Goal: Register for event/course

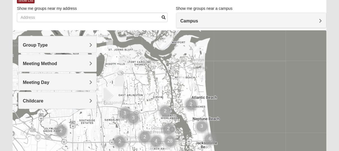
scroll to position [39, 0]
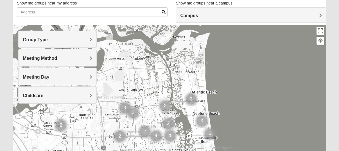
click at [188, 13] on span "Campus" at bounding box center [190, 15] width 18 height 5
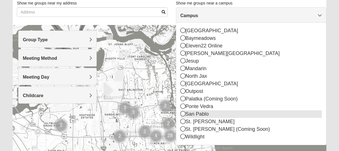
click at [183, 115] on icon at bounding box center [183, 113] width 5 height 5
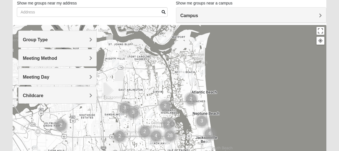
click at [77, 60] on h4 "Meeting Method" at bounding box center [57, 58] width 69 height 5
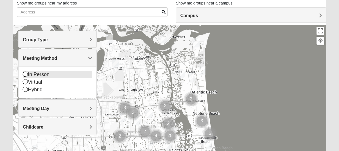
click at [45, 77] on div "In Person" at bounding box center [57, 75] width 69 height 8
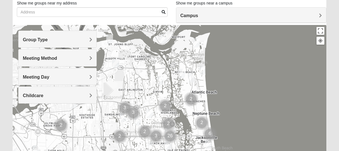
click at [49, 76] on span "Meeting Day" at bounding box center [36, 77] width 26 height 5
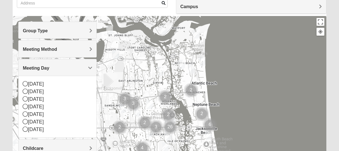
scroll to position [48, 0]
drag, startPoint x: 47, startPoint y: 67, endPoint x: 63, endPoint y: 84, distance: 23.3
click at [63, 84] on div "Meeting Day Sunday Monday Tuesday Wednesday Thursday Friday Saturday" at bounding box center [57, 98] width 78 height 79
click at [26, 86] on icon at bounding box center [25, 84] width 5 height 5
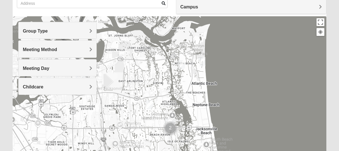
click at [32, 70] on span "Meeting Day" at bounding box center [36, 68] width 26 height 5
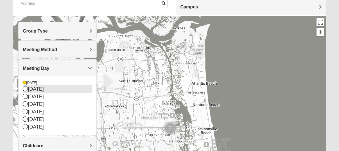
click at [26, 90] on icon at bounding box center [25, 88] width 5 height 5
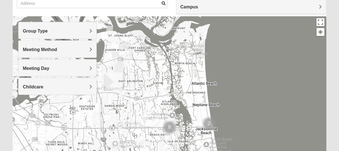
click at [27, 70] on span "Meeting Day" at bounding box center [36, 68] width 26 height 5
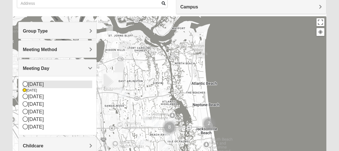
click at [25, 82] on icon at bounding box center [25, 84] width 5 height 5
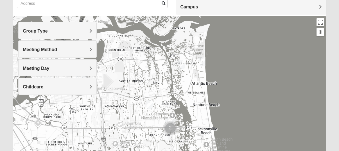
click at [39, 67] on span "Meeting Day" at bounding box center [36, 68] width 26 height 5
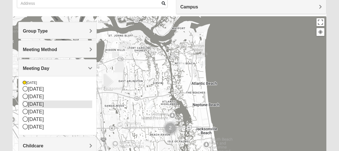
click at [26, 105] on icon at bounding box center [25, 104] width 5 height 5
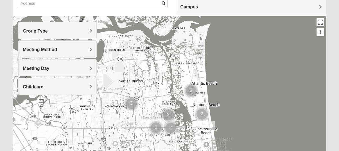
click at [44, 86] on h4 "Childcare" at bounding box center [57, 86] width 69 height 5
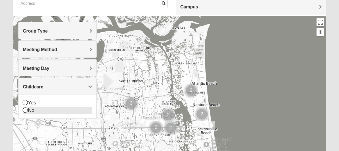
click at [27, 112] on icon at bounding box center [25, 110] width 5 height 5
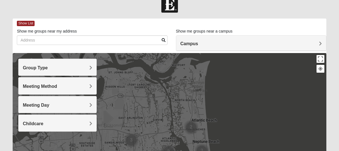
scroll to position [31, 0]
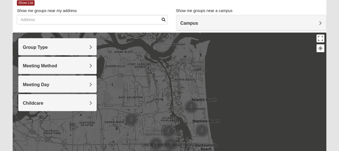
click at [78, 105] on h4 "Childcare" at bounding box center [57, 103] width 69 height 5
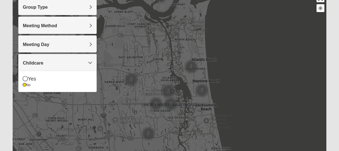
scroll to position [72, 0]
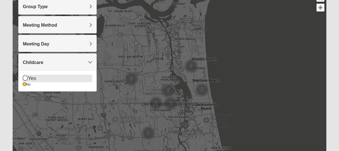
click at [61, 81] on div "Yes" at bounding box center [57, 79] width 69 height 8
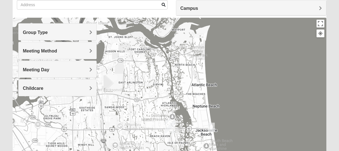
scroll to position [41, 0]
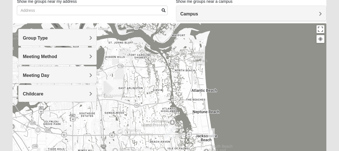
click at [213, 135] on img "Mixed Watkins 32250" at bounding box center [211, 132] width 7 height 9
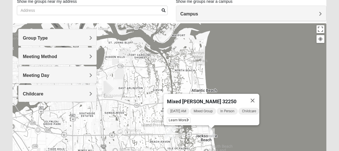
click at [72, 76] on h4 "Meeting Day" at bounding box center [57, 75] width 69 height 5
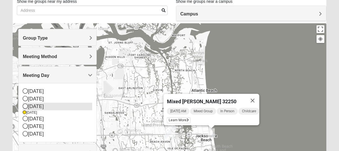
click at [39, 109] on div "[DATE]" at bounding box center [57, 107] width 69 height 8
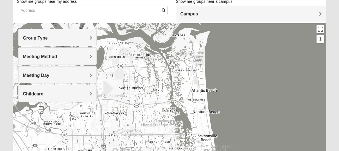
click at [39, 78] on h4 "Meeting Day" at bounding box center [57, 75] width 69 height 5
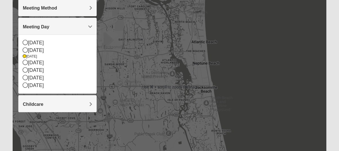
scroll to position [89, 0]
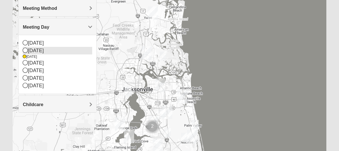
click at [25, 51] on icon at bounding box center [25, 50] width 5 height 5
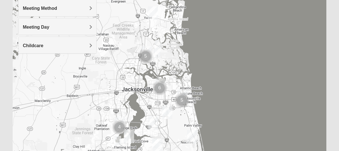
click at [37, 29] on span "Meeting Day" at bounding box center [36, 27] width 26 height 5
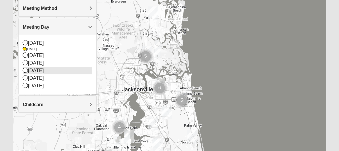
click at [26, 70] on icon at bounding box center [25, 70] width 5 height 5
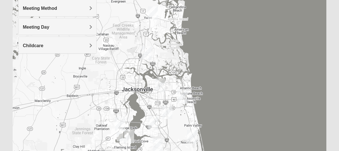
click at [36, 28] on span "Meeting Day" at bounding box center [36, 27] width 26 height 5
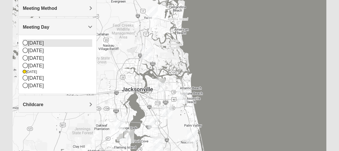
click at [28, 42] on div "[DATE]" at bounding box center [57, 43] width 69 height 8
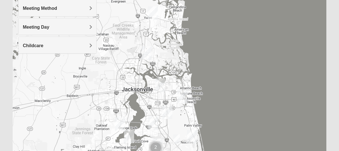
click at [42, 27] on span "Meeting Day" at bounding box center [36, 27] width 26 height 5
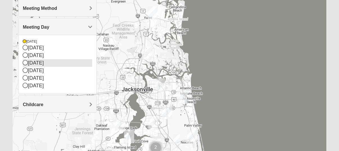
click at [27, 62] on icon at bounding box center [25, 62] width 5 height 5
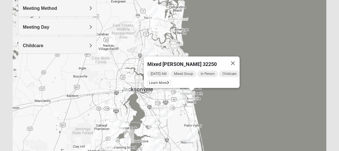
click at [192, 94] on img "Mixed Watkins 32250" at bounding box center [191, 95] width 7 height 9
click at [156, 61] on span "Mixed [PERSON_NAME] 32250" at bounding box center [181, 64] width 69 height 6
click at [154, 82] on span "Learn More" at bounding box center [159, 83] width 24 height 6
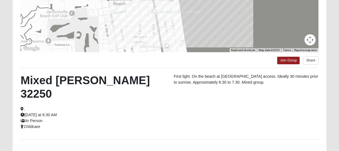
scroll to position [126, 0]
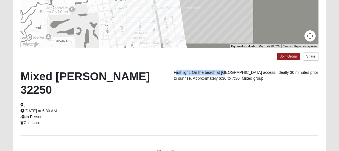
drag, startPoint x: 176, startPoint y: 73, endPoint x: 223, endPoint y: 73, distance: 47.2
click at [223, 73] on p "First light. On the beach at [GEOGRAPHIC_DATA] access. Ideally 30 minutes prior…" at bounding box center [246, 76] width 145 height 12
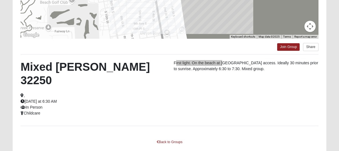
scroll to position [139, 0]
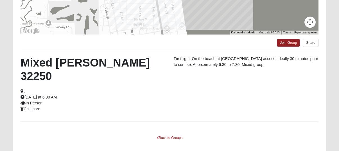
click at [242, 61] on p "First light. On the beach at [GEOGRAPHIC_DATA] access. Ideally 30 minutes prior…" at bounding box center [246, 62] width 145 height 12
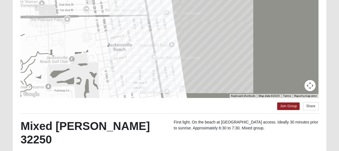
scroll to position [73, 0]
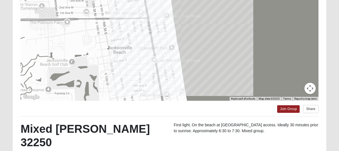
click at [167, 49] on div at bounding box center [170, 44] width 298 height 112
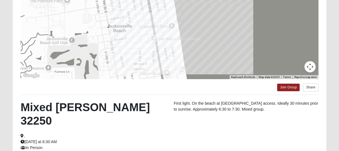
scroll to position [92, 0]
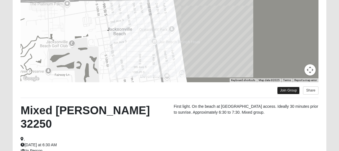
click at [286, 90] on link "Join Group" at bounding box center [288, 91] width 22 height 8
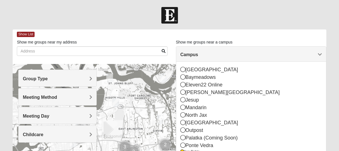
scroll to position [54, 0]
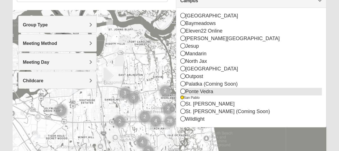
click at [184, 93] on icon at bounding box center [183, 91] width 5 height 5
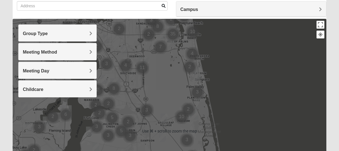
scroll to position [44, 0]
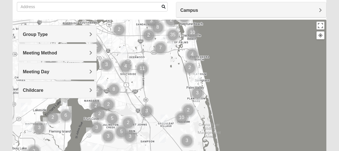
click at [198, 78] on img "Mens Sopchak 32082" at bounding box center [197, 77] width 7 height 9
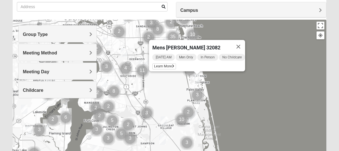
click at [198, 100] on img "Cluster of 3 groups" at bounding box center [197, 95] width 14 height 14
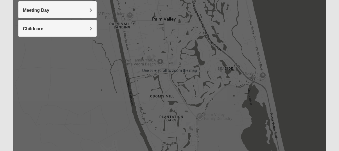
scroll to position [116, 0]
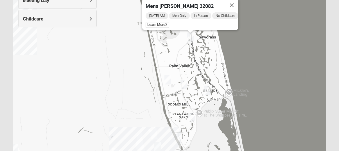
click at [191, 119] on img "Mixed Reed 32081" at bounding box center [191, 117] width 7 height 9
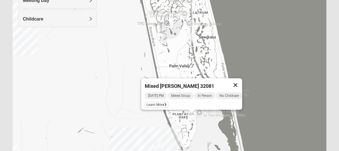
click at [236, 82] on button "Close" at bounding box center [235, 84] width 13 height 13
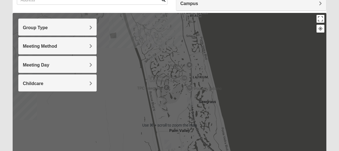
scroll to position [51, 0]
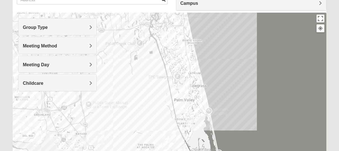
click at [203, 5] on h4 "Campus" at bounding box center [251, 3] width 141 height 5
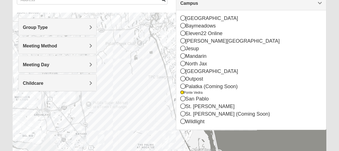
click at [165, 120] on div at bounding box center [170, 125] width 314 height 225
click at [198, 3] on span "Campus" at bounding box center [190, 3] width 18 height 5
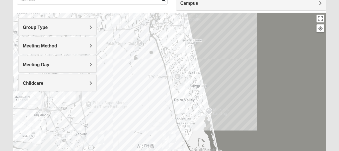
click at [53, 23] on div "Group Type" at bounding box center [58, 27] width 78 height 17
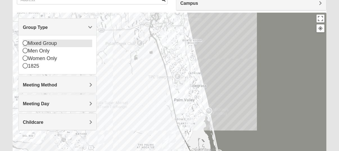
click at [25, 43] on icon at bounding box center [25, 42] width 5 height 5
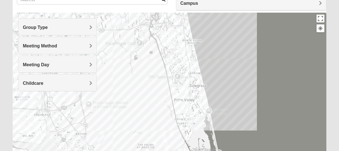
click at [31, 49] on div "Meeting Method" at bounding box center [58, 45] width 78 height 17
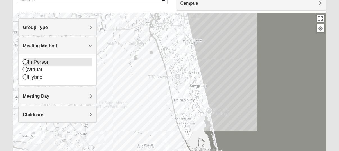
click at [25, 62] on icon at bounding box center [25, 61] width 5 height 5
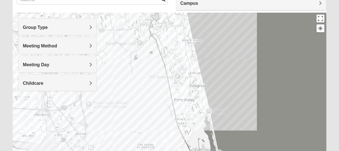
click at [39, 64] on span "Meeting Day" at bounding box center [36, 64] width 26 height 5
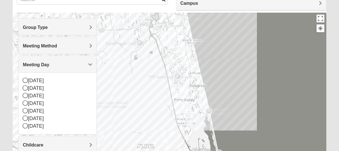
click at [39, 64] on span "Meeting Day" at bounding box center [36, 64] width 26 height 5
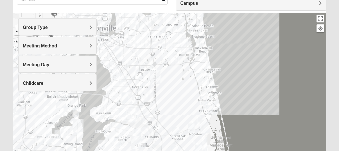
click at [200, 80] on img "Mixed Morales 32082" at bounding box center [199, 77] width 7 height 9
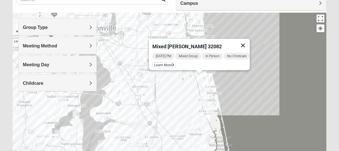
click at [244, 42] on button "Close" at bounding box center [242, 45] width 13 height 13
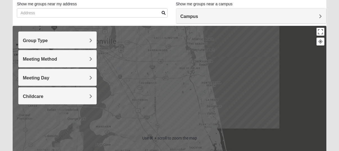
scroll to position [36, 0]
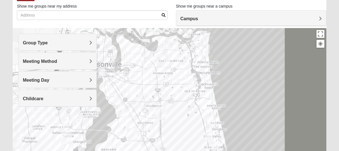
drag, startPoint x: 212, startPoint y: 44, endPoint x: 216, endPoint y: 68, distance: 24.2
click at [216, 68] on div at bounding box center [170, 140] width 314 height 225
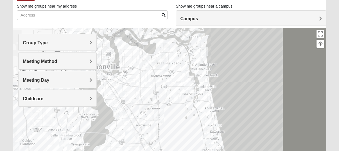
click at [205, 53] on img "Mixed Lammie 32233" at bounding box center [204, 51] width 7 height 9
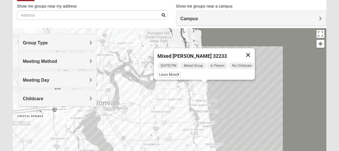
click at [251, 49] on button "Close" at bounding box center [248, 54] width 13 height 13
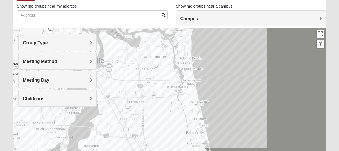
drag, startPoint x: 251, startPoint y: 107, endPoint x: 234, endPoint y: 64, distance: 46.9
click at [234, 64] on div at bounding box center [170, 140] width 314 height 225
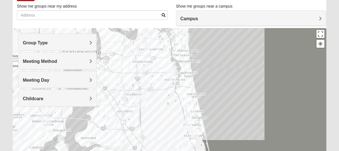
click at [184, 105] on img "Mixed Morales 32082" at bounding box center [184, 102] width 7 height 9
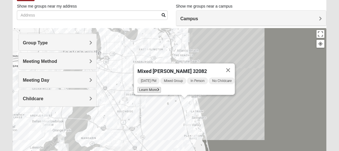
click at [151, 88] on span "Learn More" at bounding box center [149, 90] width 24 height 6
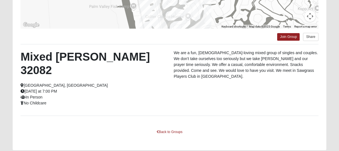
scroll to position [152, 0]
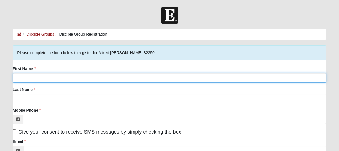
click at [97, 76] on input "First Name" at bounding box center [170, 78] width 314 height 10
type input "[PERSON_NAME]"
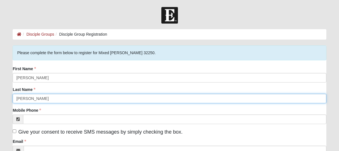
type input "Steelman"
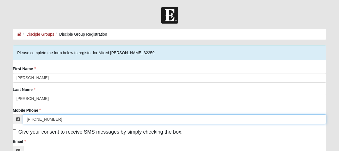
scroll to position [39, 0]
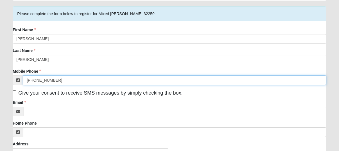
type input "(217) 801-8285"
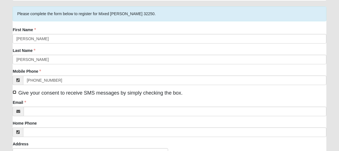
click at [15, 93] on input "Give your consent to receive SMS messages by simply checking the box." at bounding box center [15, 93] width 4 height 4
checkbox input "true"
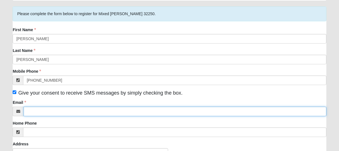
click at [37, 110] on input "Email" at bounding box center [175, 112] width 303 height 10
type input "amsteelman00@gmail.com"
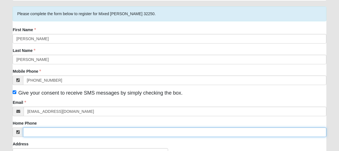
click at [52, 130] on input "Home Phone" at bounding box center [174, 133] width 303 height 10
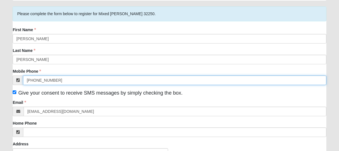
click at [39, 80] on input "(217) 801-8285" at bounding box center [174, 81] width 303 height 10
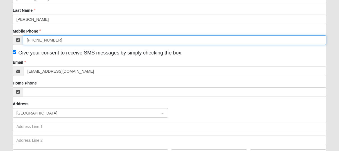
scroll to position [105, 0]
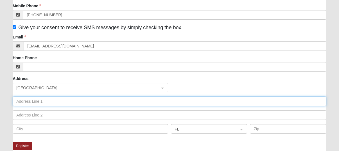
click at [46, 106] on input "text" at bounding box center [170, 102] width 314 height 10
type input "2605 Sandy Dune Drive"
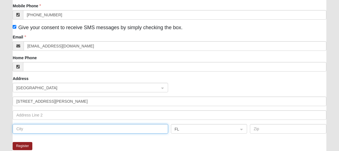
click at [43, 128] on input "text" at bounding box center [90, 129] width 155 height 10
type input "Jacksonville"
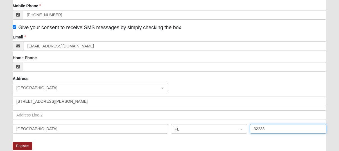
type input "32233"
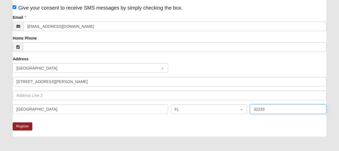
scroll to position [130, 0]
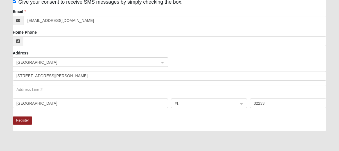
click at [173, 125] on div "Register" at bounding box center [170, 124] width 314 height 14
click at [17, 121] on button "Register" at bounding box center [23, 121] width 20 height 8
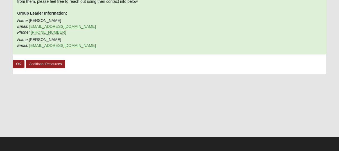
scroll to position [0, 0]
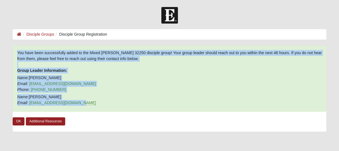
drag, startPoint x: 80, startPoint y: 102, endPoint x: 8, endPoint y: 44, distance: 92.4
click at [8, 44] on form "Log In Disciple Group Registration Disciple Groups Disciple Group Registration …" at bounding box center [169, 108] width 339 height 202
copy main "You have been successfully added to the Mixed Watkins 32250 disciple group! You…"
click at [102, 77] on p "Name: Jack Watkins Email: nomowworries@comcast.net Phone: (904) 923-8079" at bounding box center [169, 84] width 305 height 18
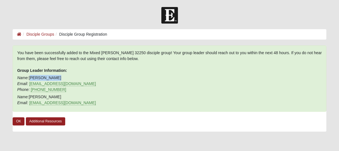
drag, startPoint x: 55, startPoint y: 76, endPoint x: 30, endPoint y: 77, distance: 25.6
click at [30, 77] on p "Name: Jack Watkins Email: nomowworries@comcast.net Phone: (904) 923-8079" at bounding box center [169, 84] width 305 height 18
copy p "Jack Watkins"
click at [294, 10] on div at bounding box center [169, 15] width 339 height 17
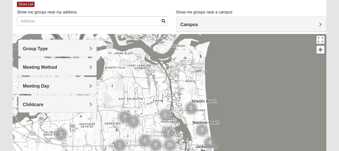
scroll to position [30, 0]
click at [65, 67] on h4 "Meeting Method" at bounding box center [57, 66] width 69 height 5
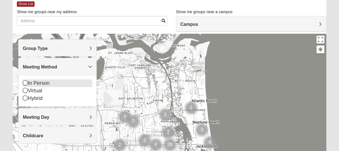
click at [45, 82] on div "In Person" at bounding box center [57, 84] width 69 height 8
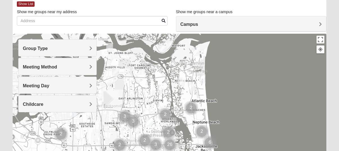
click at [44, 85] on span "Meeting Day" at bounding box center [36, 86] width 26 height 5
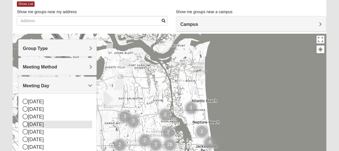
click at [25, 126] on icon at bounding box center [25, 124] width 5 height 5
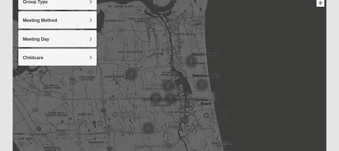
scroll to position [77, 0]
click at [213, 95] on img "Mixed Watkins 32250" at bounding box center [211, 97] width 7 height 9
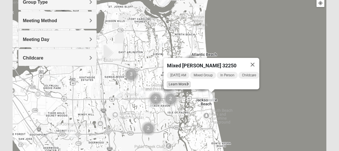
click at [171, 83] on span "Learn More" at bounding box center [179, 85] width 24 height 6
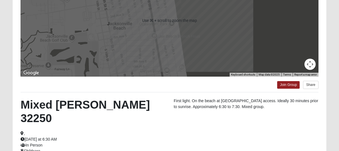
scroll to position [101, 0]
